Goal: Information Seeking & Learning: Understand process/instructions

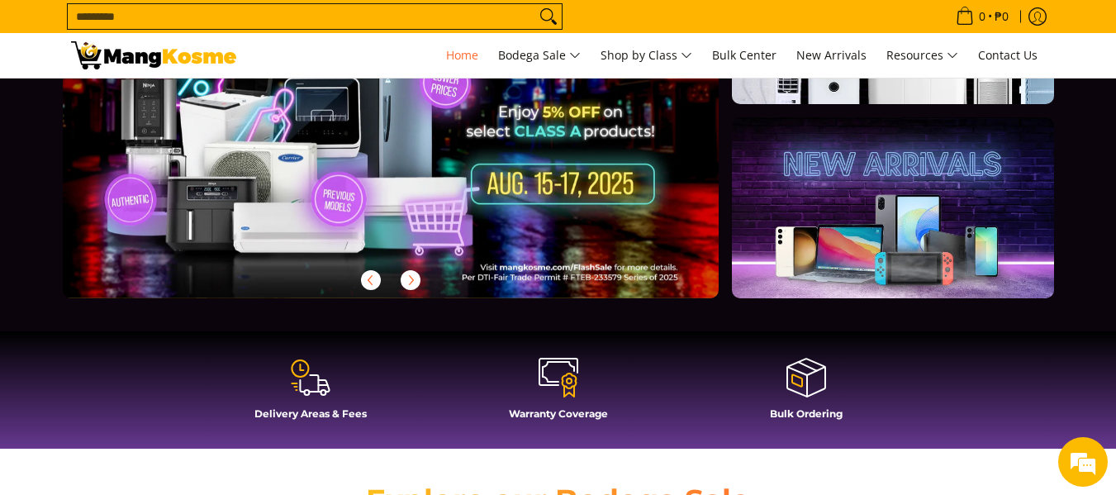
scroll to position [413, 0]
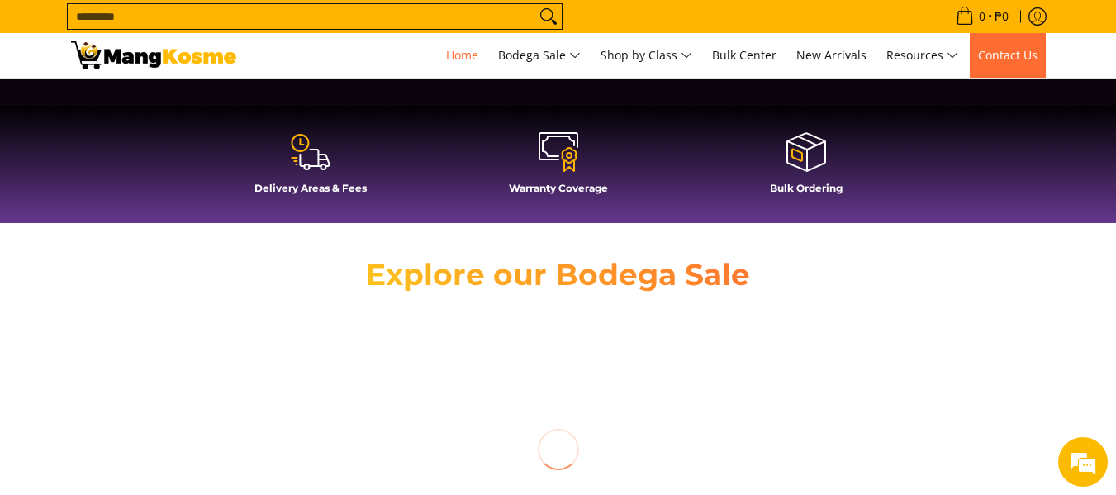
click at [507, 55] on span "Contact Us" at bounding box center [1007, 55] width 59 height 16
click at [507, 297] on em at bounding box center [1083, 462] width 45 height 45
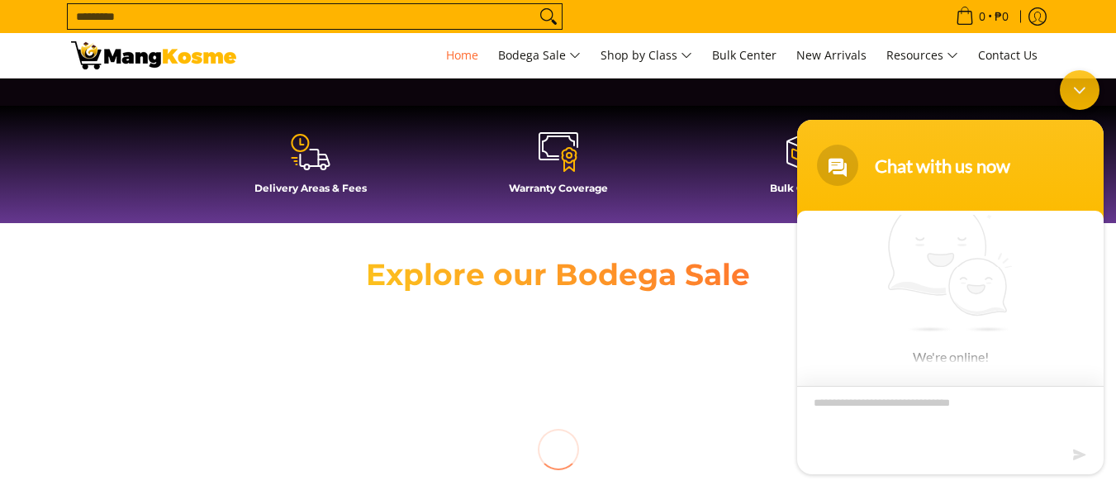
scroll to position [8, 0]
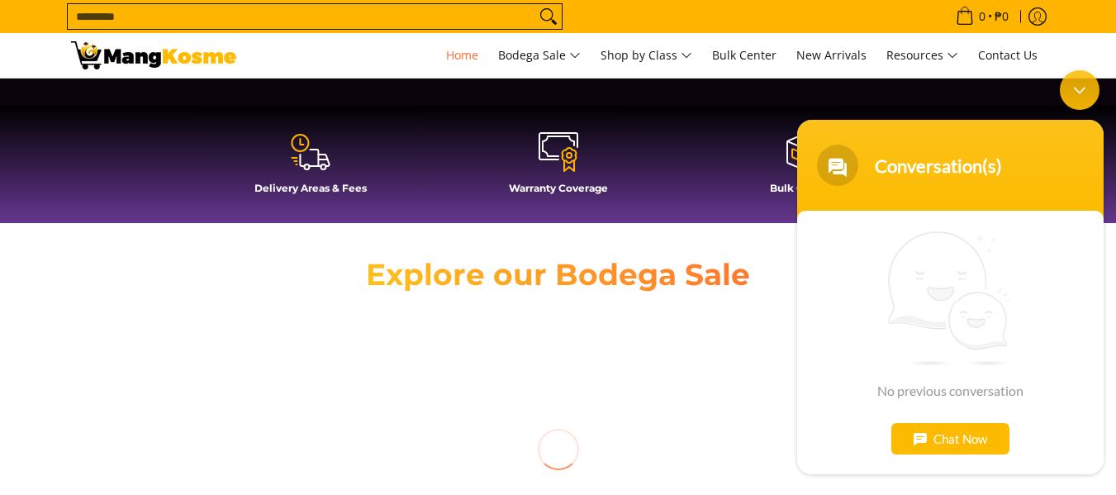
click at [507, 297] on div "Chat Now" at bounding box center [950, 437] width 118 height 31
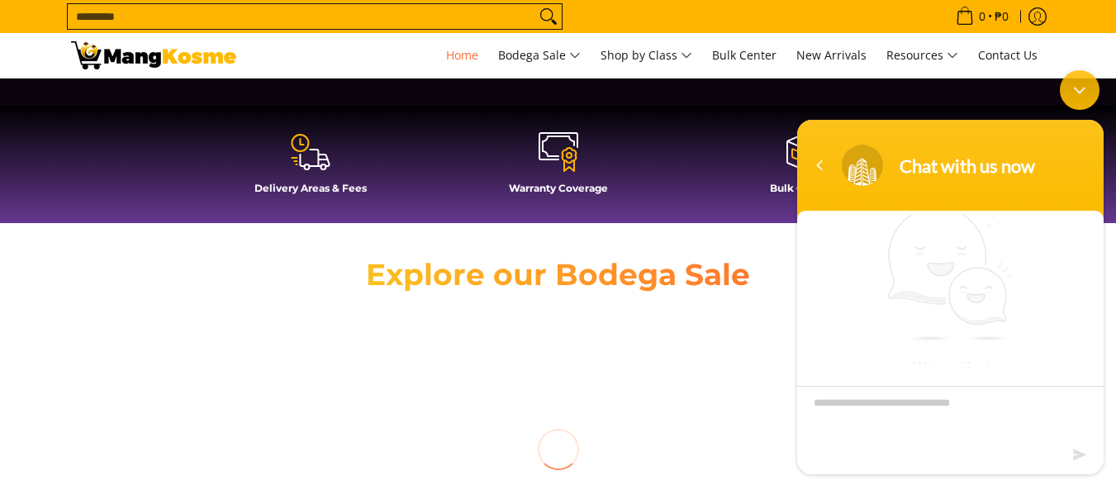
drag, startPoint x: 930, startPoint y: 404, endPoint x: 934, endPoint y: 395, distance: 10.0
click at [507, 297] on textarea "Type your message and hit 'Enter'" at bounding box center [950, 414] width 306 height 58
type textarea "*********"
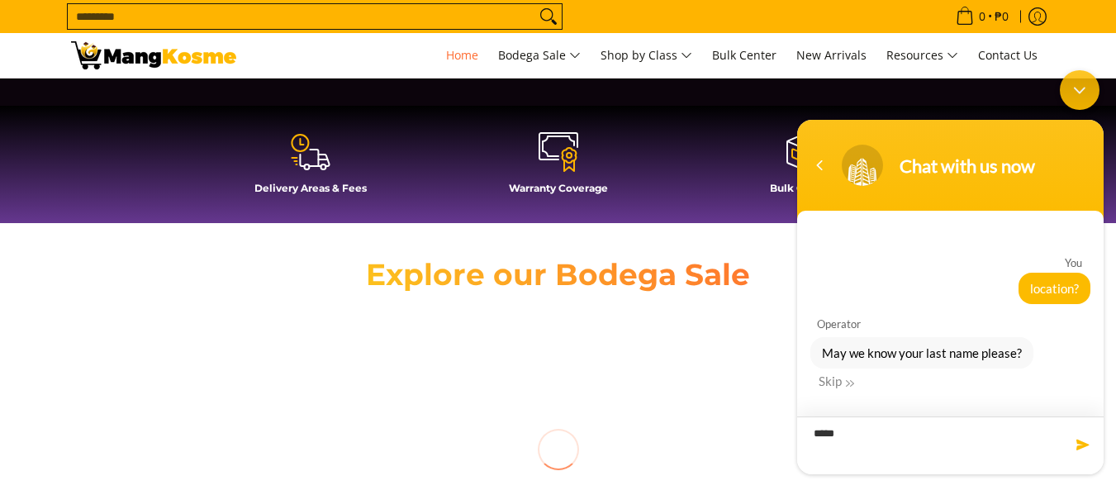
type textarea "******"
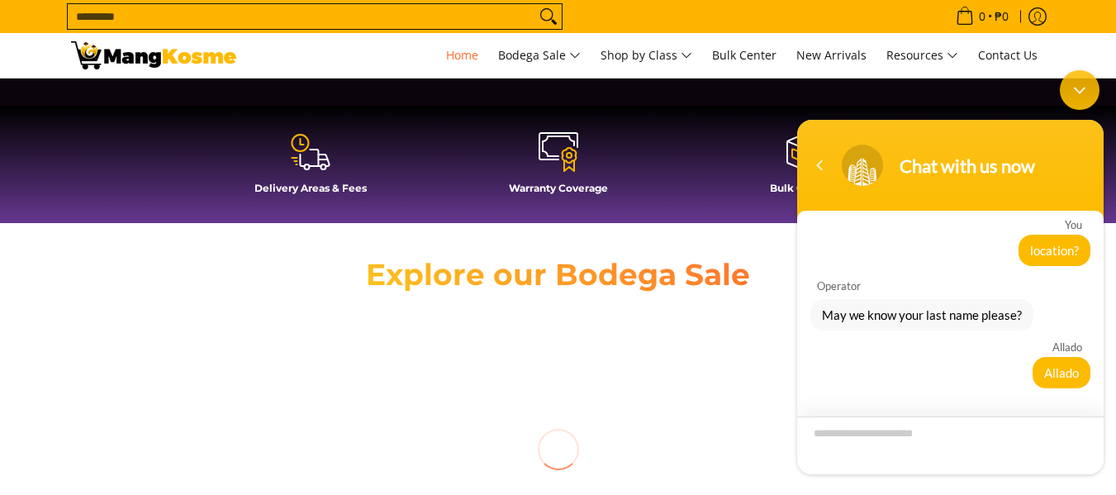
scroll to position [103, 0]
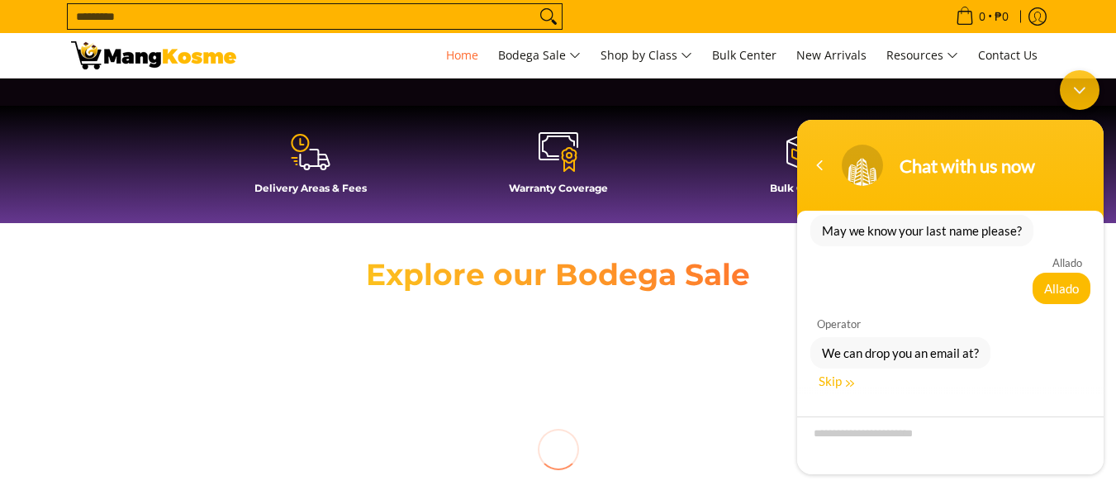
click at [507, 297] on div "Skip" at bounding box center [837, 380] width 36 height 15
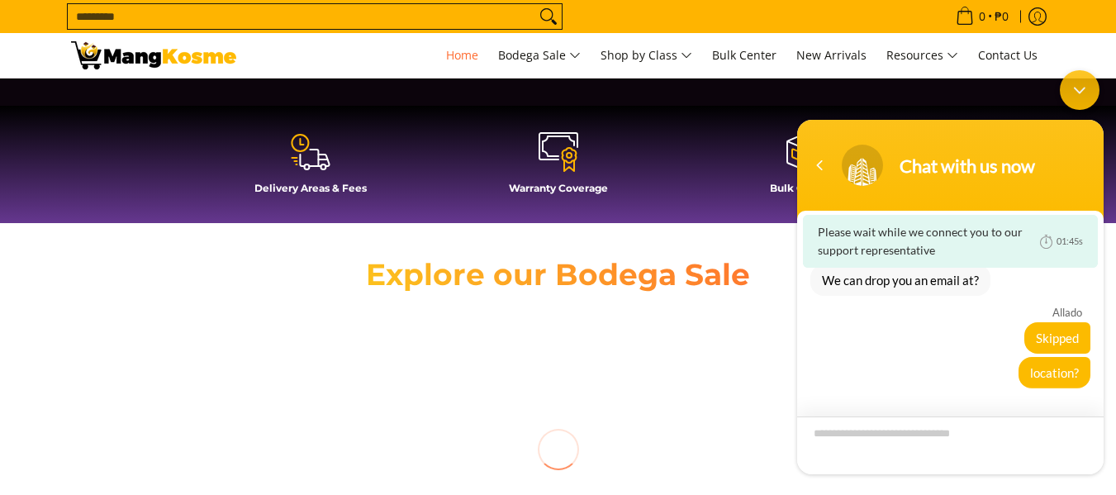
scroll to position [47, 0]
click at [507, 297] on div "location?" at bounding box center [950, 371] width 280 height 31
click at [507, 297] on textarea "Type your message and hit 'Enter'" at bounding box center [950, 445] width 306 height 58
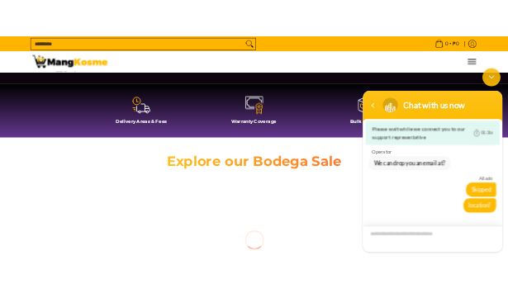
scroll to position [392, 0]
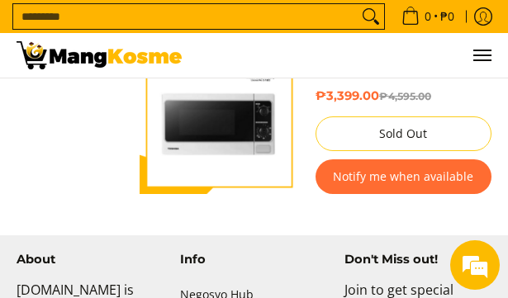
scroll to position [3222, 0]
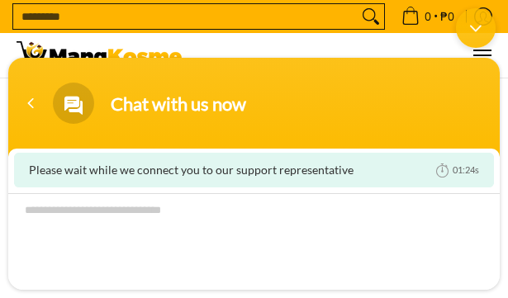
scroll to position [208, 0]
click at [302, 189] on div at bounding box center [254, 255] width 492 height 166
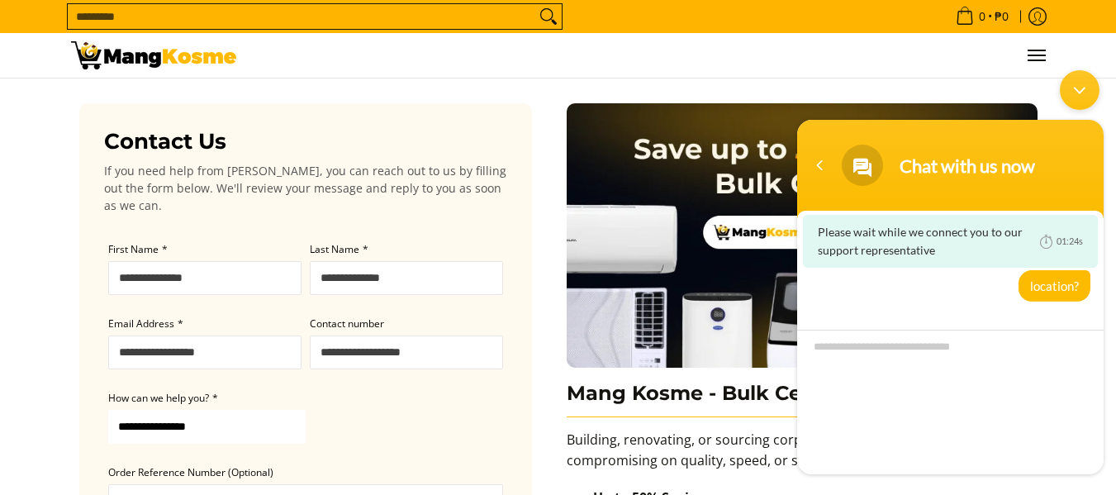
scroll to position [134, 0]
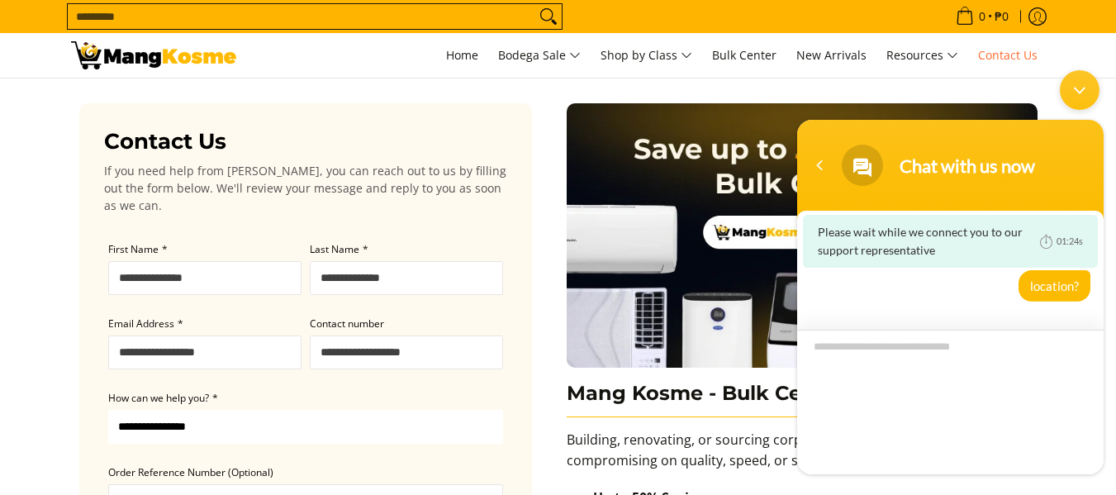
drag, startPoint x: 984, startPoint y: 349, endPoint x: 987, endPoint y: 328, distance: 20.9
click at [507, 297] on textarea "Type your message and hit 'Enter'" at bounding box center [950, 401] width 306 height 145
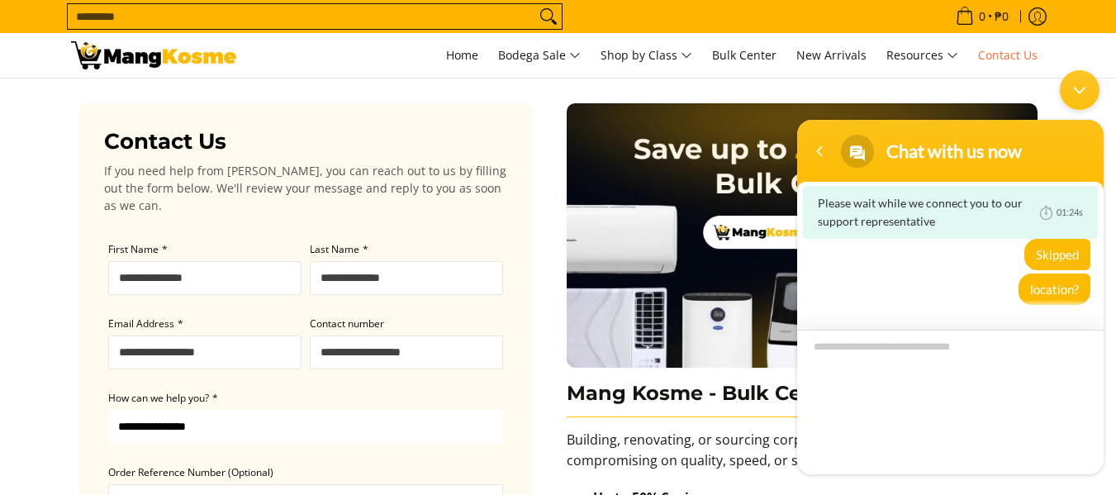
scroll to position [105, 0]
click at [507, 297] on div at bounding box center [950, 390] width 306 height 166
click at [507, 297] on textarea "Type your message and hit 'Enter'" at bounding box center [950, 401] width 306 height 145
type textarea "*****"
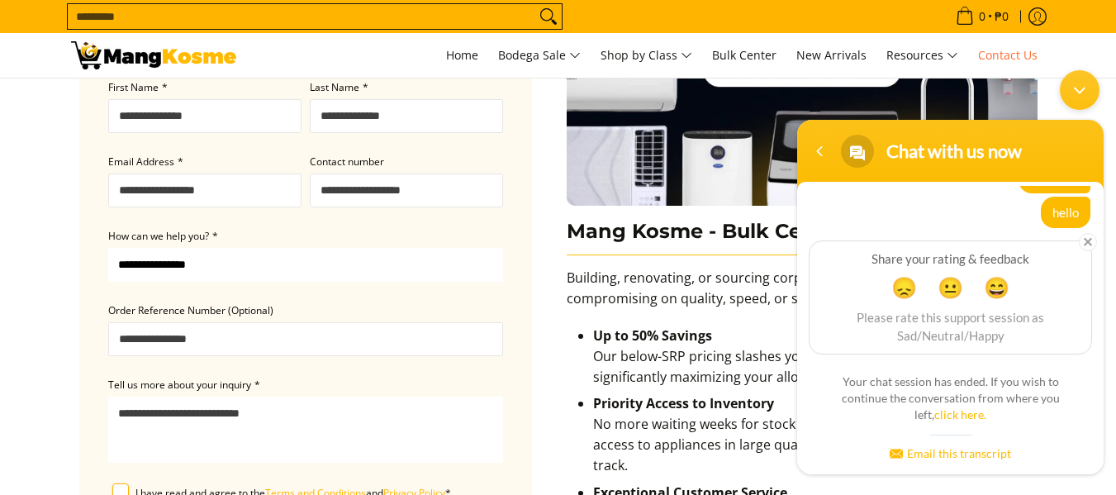
scroll to position [165, 0]
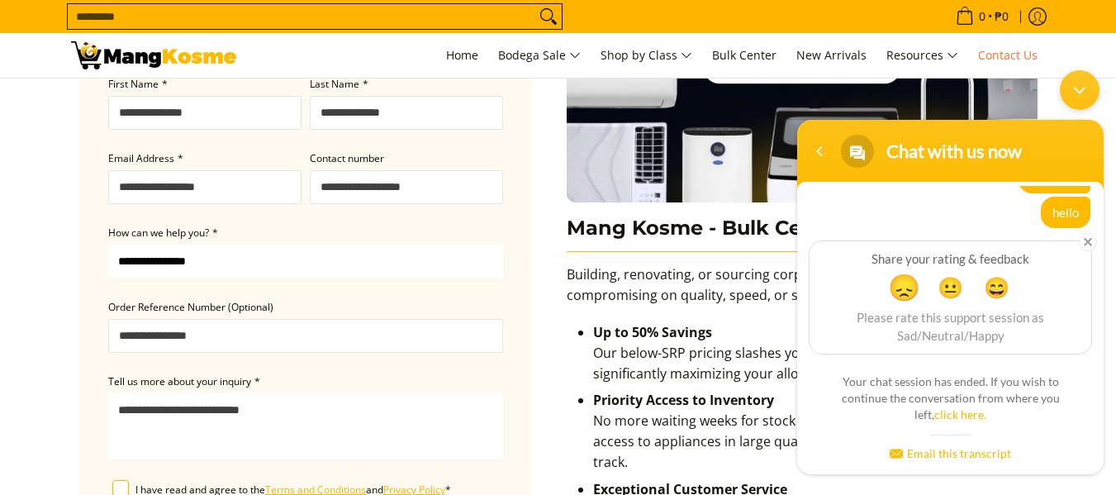
click at [507, 292] on span "😞" at bounding box center [904, 286] width 32 height 32
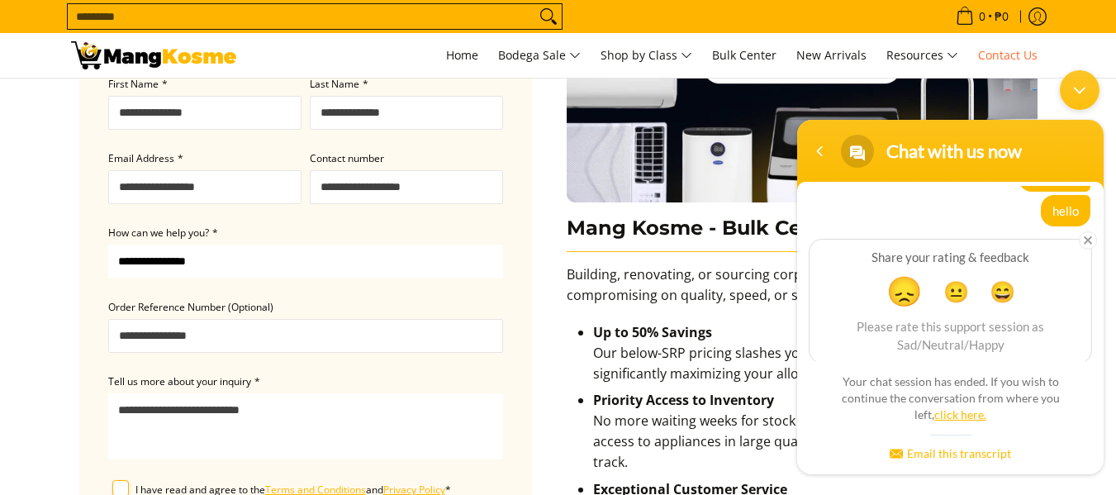
click at [507, 297] on link "click here." at bounding box center [960, 413] width 52 height 14
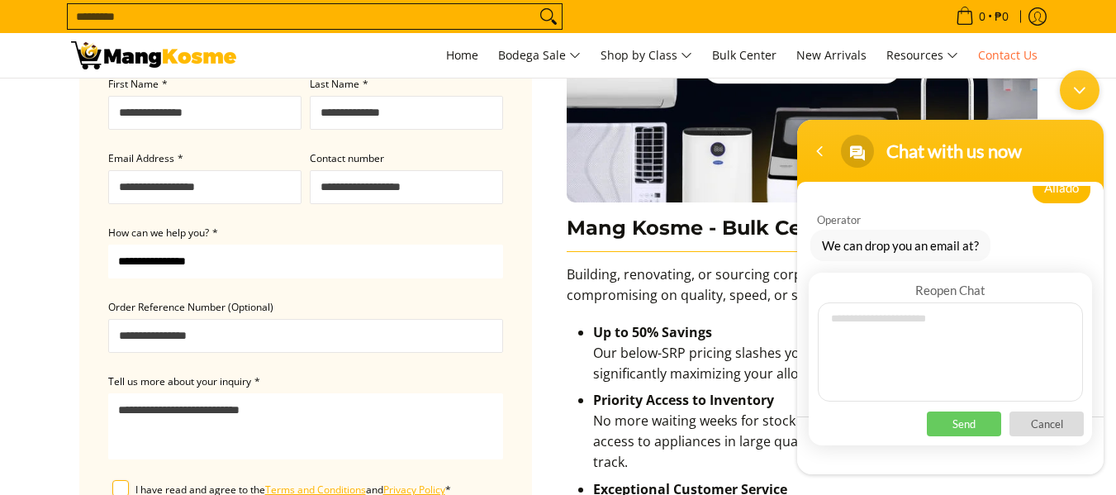
scroll to position [53, 0]
click at [507, 297] on textarea at bounding box center [950, 351] width 265 height 99
type textarea "**********"
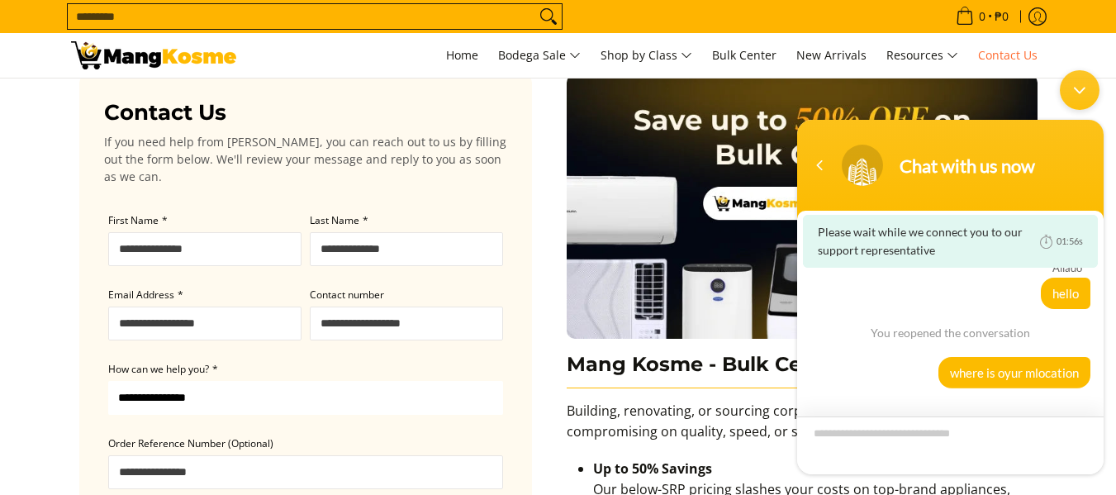
scroll to position [0, 0]
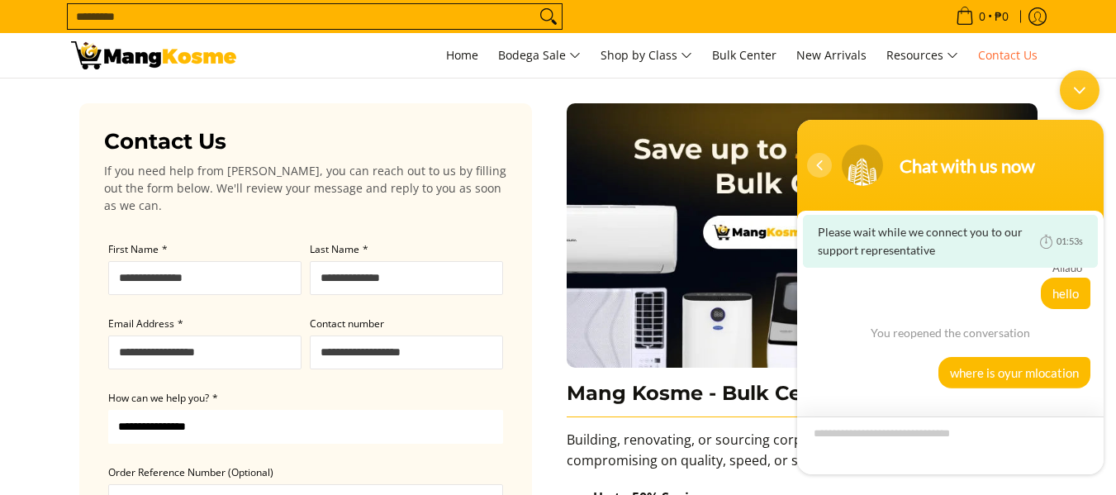
click at [507, 170] on div "Navigation go back" at bounding box center [819, 164] width 25 height 25
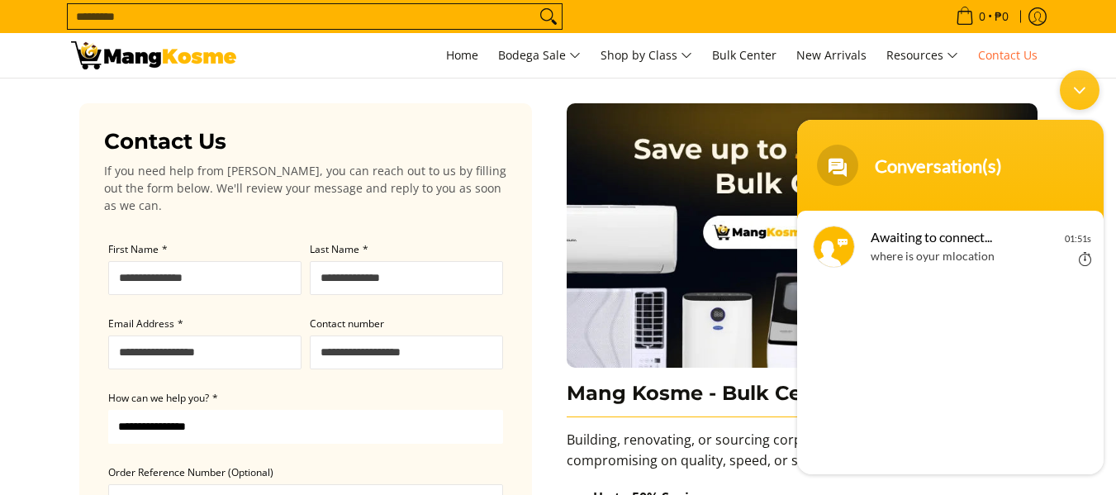
click at [507, 164] on div "Conversation(s)" at bounding box center [971, 165] width 192 height 22
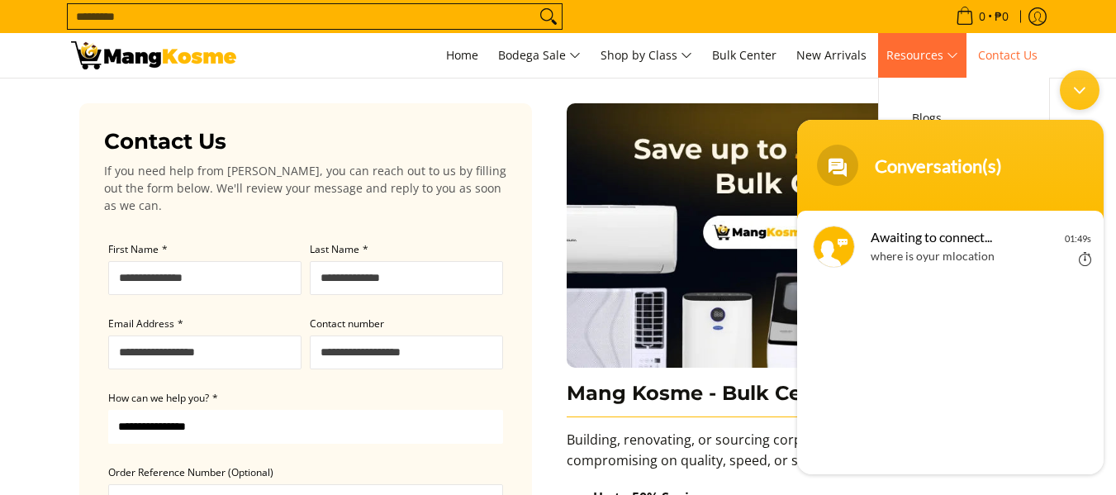
click at [507, 58] on span "Resources" at bounding box center [922, 55] width 72 height 21
drag, startPoint x: 974, startPoint y: 140, endPoint x: 928, endPoint y: 156, distance: 48.9
click at [507, 140] on header "Conversation(s)" at bounding box center [950, 168] width 306 height 99
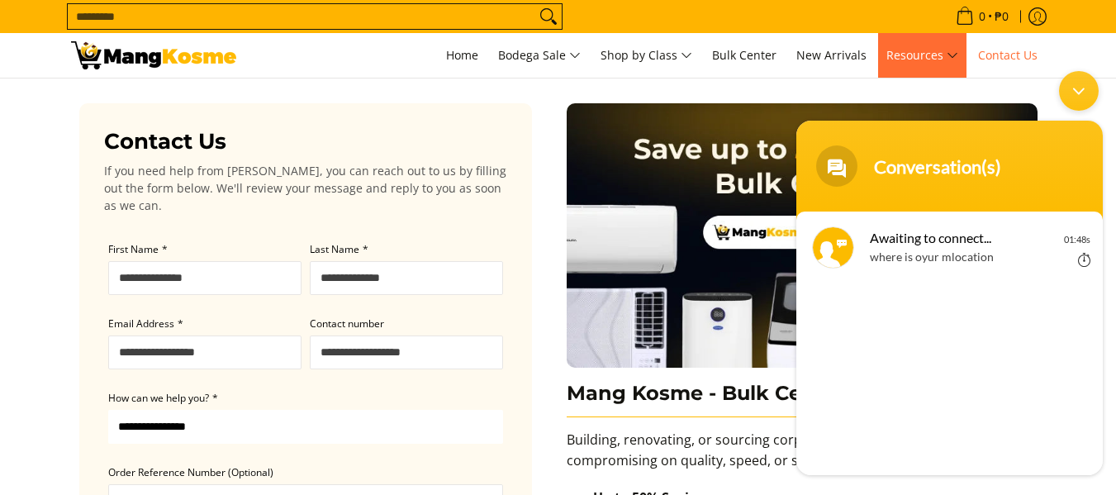
click at [507, 166] on div "Conversation(s)" at bounding box center [949, 165] width 287 height 41
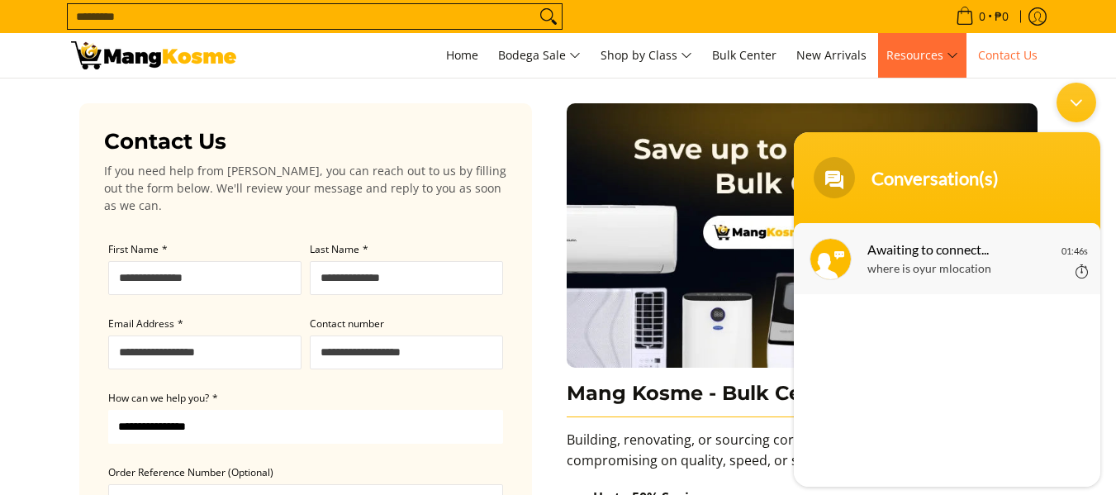
drag, startPoint x: 1029, startPoint y: 190, endPoint x: 1019, endPoint y: 234, distance: 44.9
click at [507, 297] on section "Conversation(s) Please wait while we connect you to our support representative …" at bounding box center [947, 309] width 306 height 354
click at [507, 135] on header "Conversation(s)" at bounding box center [947, 181] width 306 height 99
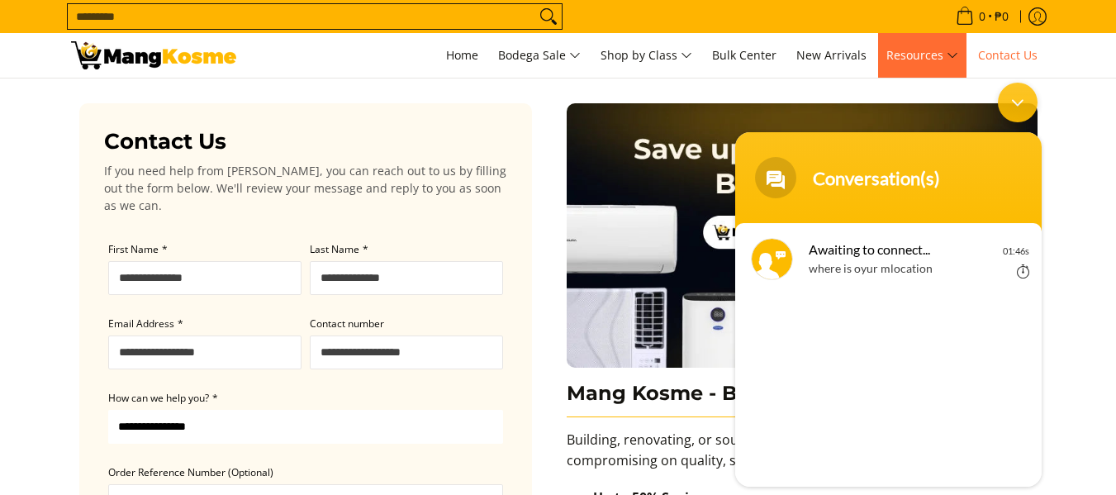
drag, startPoint x: 958, startPoint y: 150, endPoint x: 970, endPoint y: 156, distance: 13.3
click at [507, 159] on header "Conversation(s)" at bounding box center [888, 181] width 306 height 99
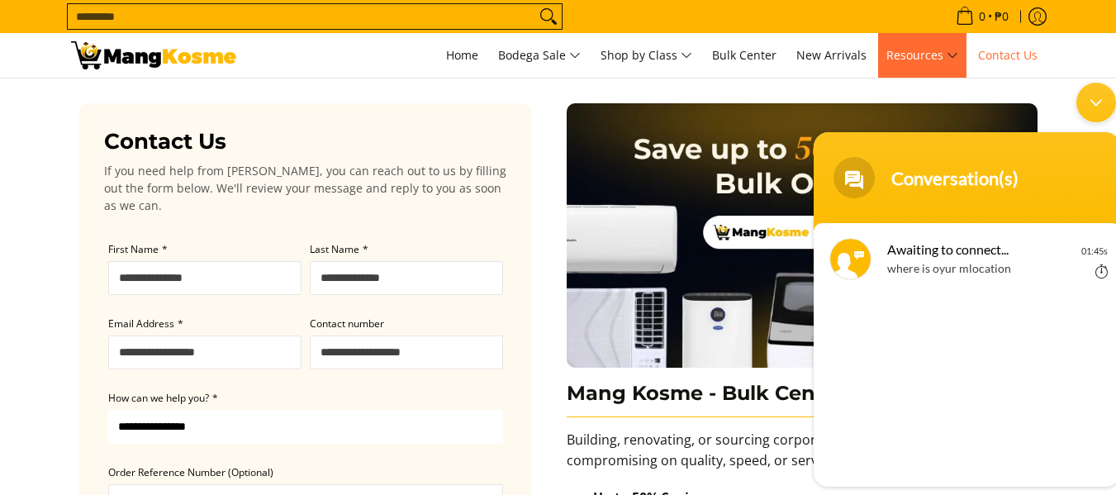
click at [507, 161] on div "Conversation(s)" at bounding box center [967, 177] width 287 height 41
click at [507, 100] on div "Minimize live chat window" at bounding box center [1096, 103] width 40 height 40
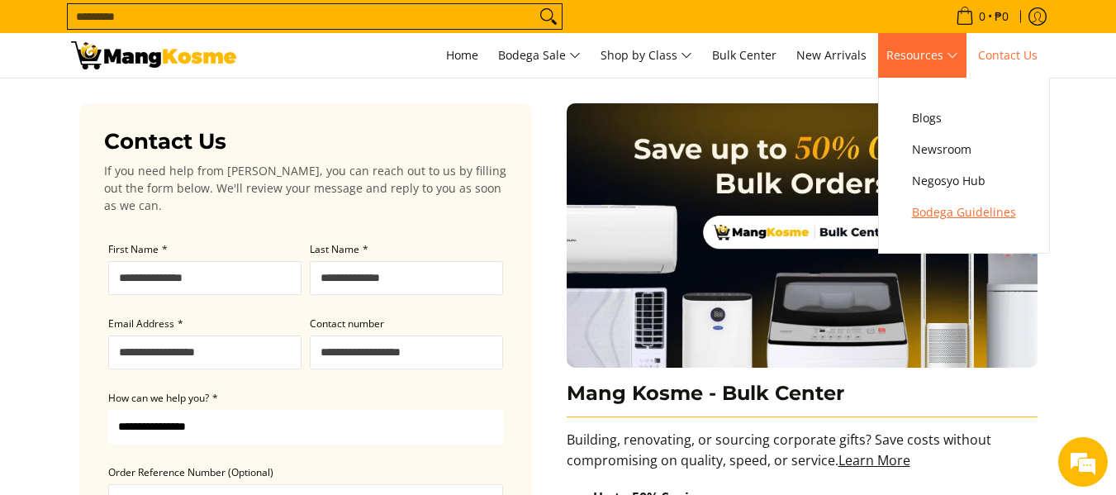
click at [507, 217] on span "Bodega Guidelines" at bounding box center [964, 212] width 104 height 21
